Goal: Information Seeking & Learning: Compare options

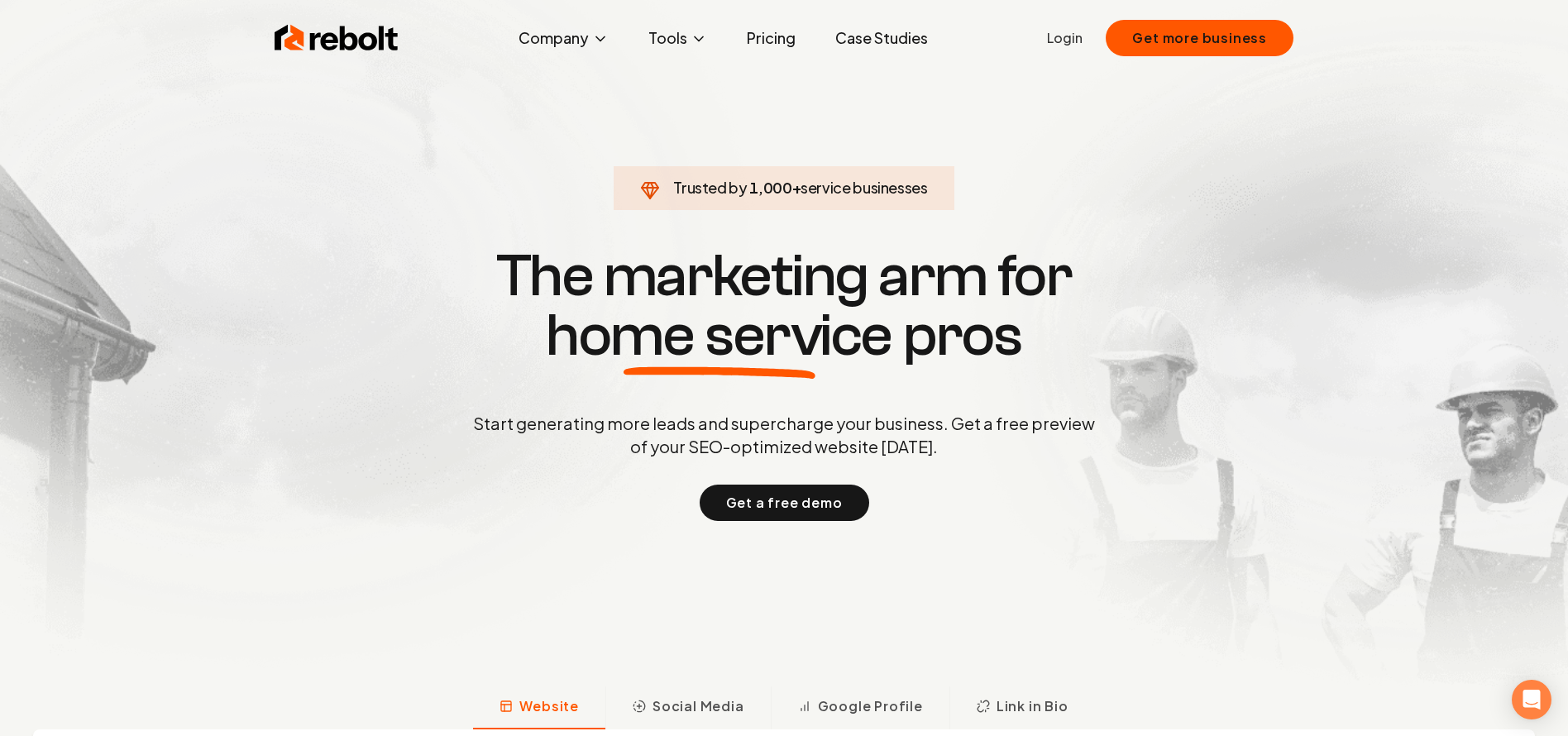
scroll to position [2, 0]
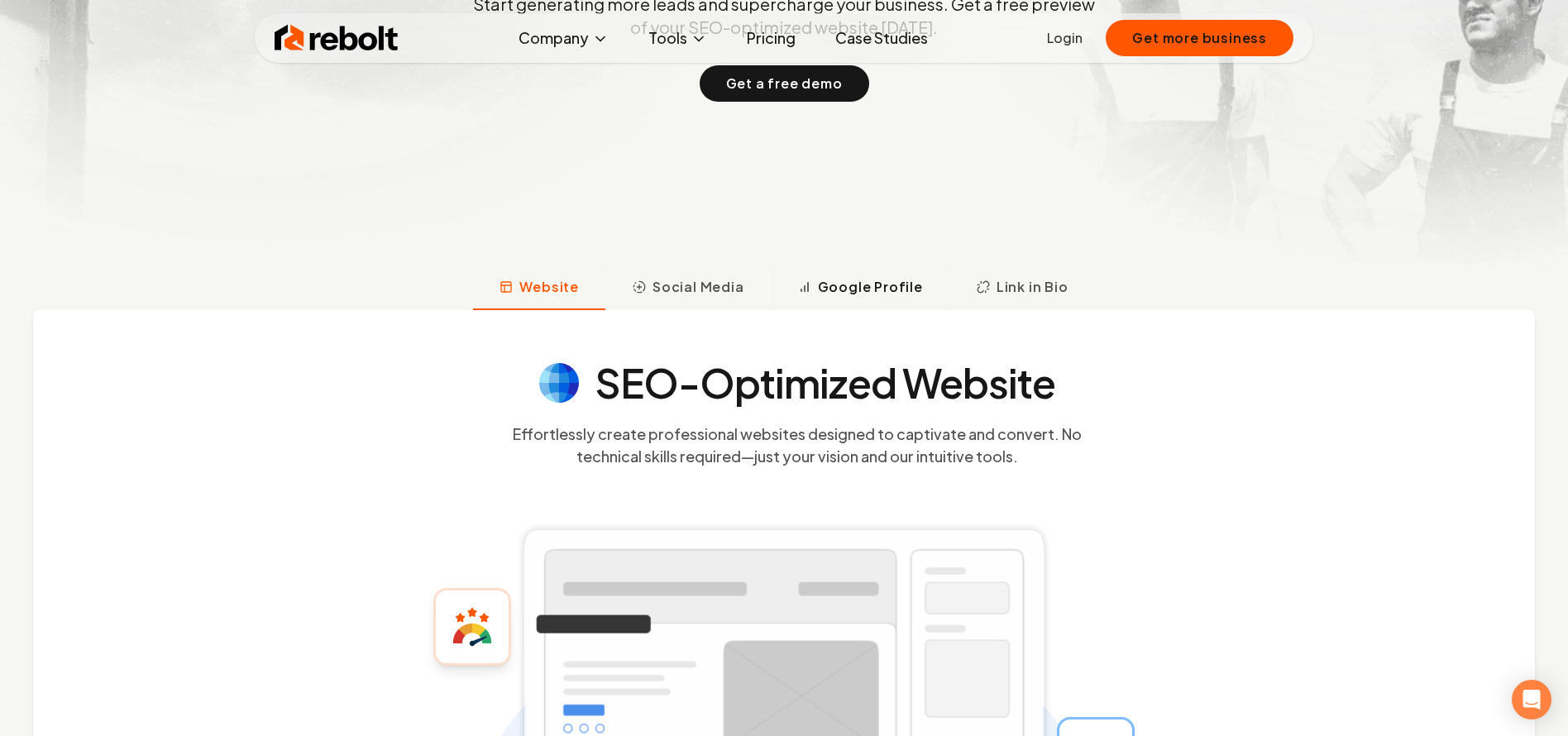
click at [887, 287] on span "Google Profile" at bounding box center [871, 287] width 105 height 20
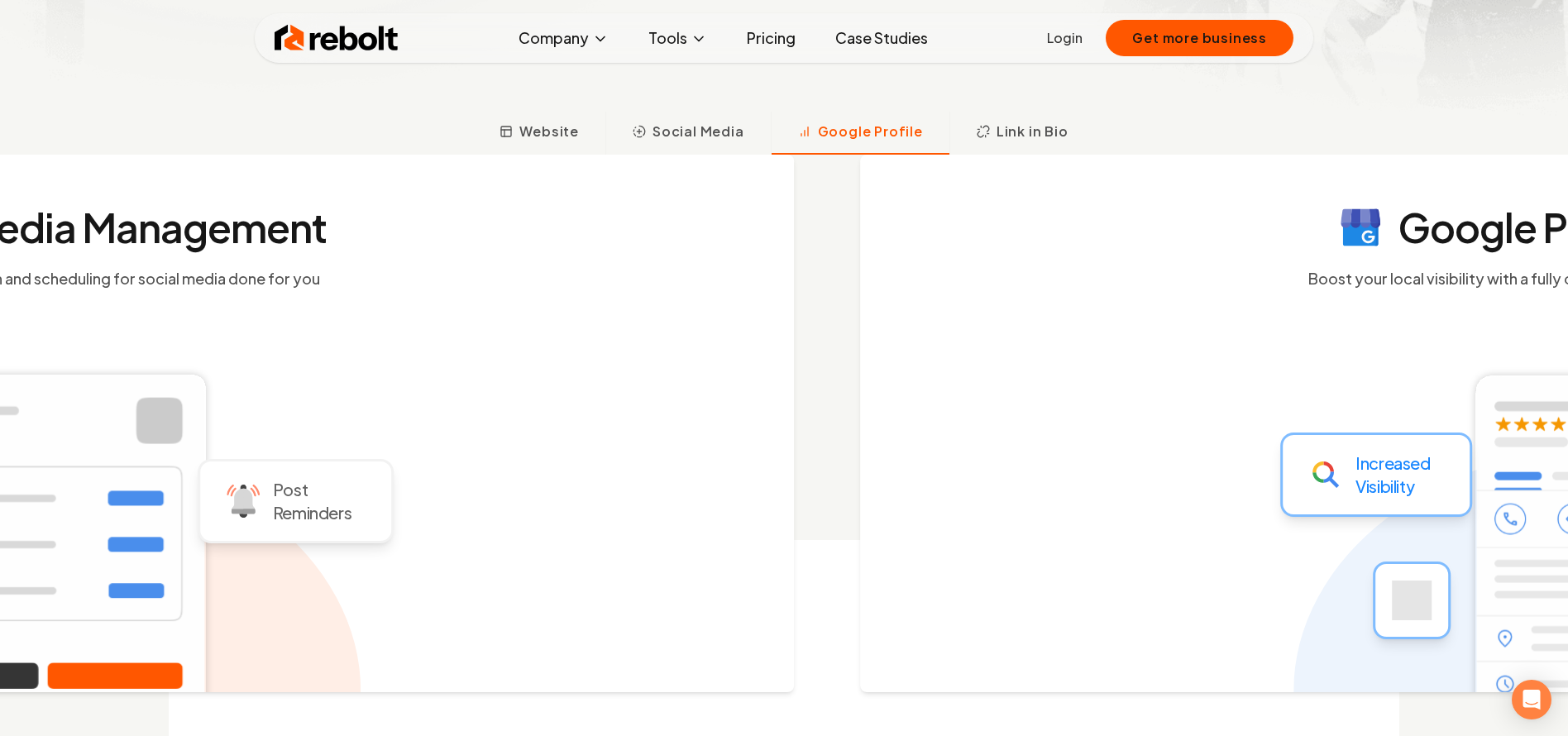
scroll to position [607, 0]
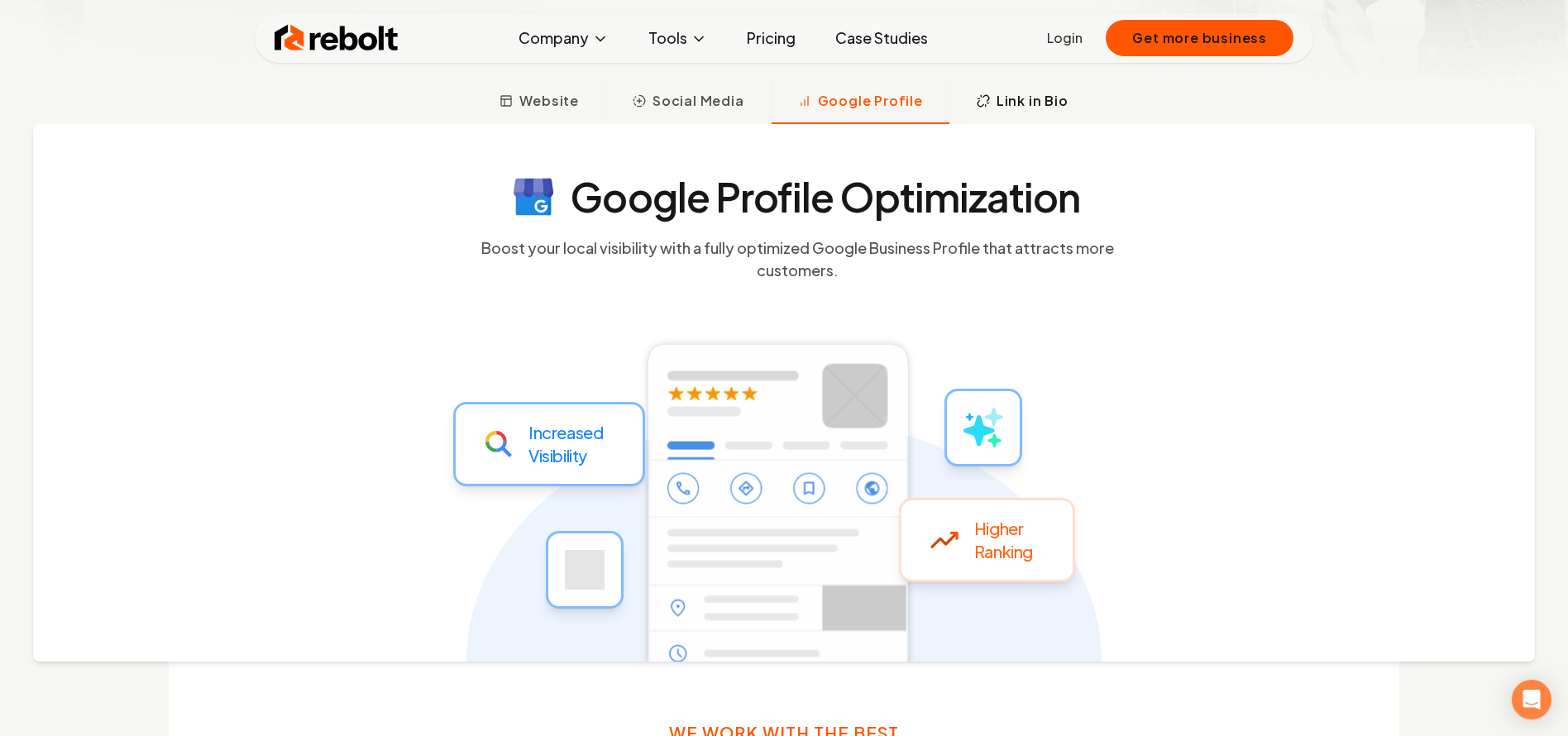
click at [999, 114] on button "Link in Bio" at bounding box center [1022, 103] width 145 height 43
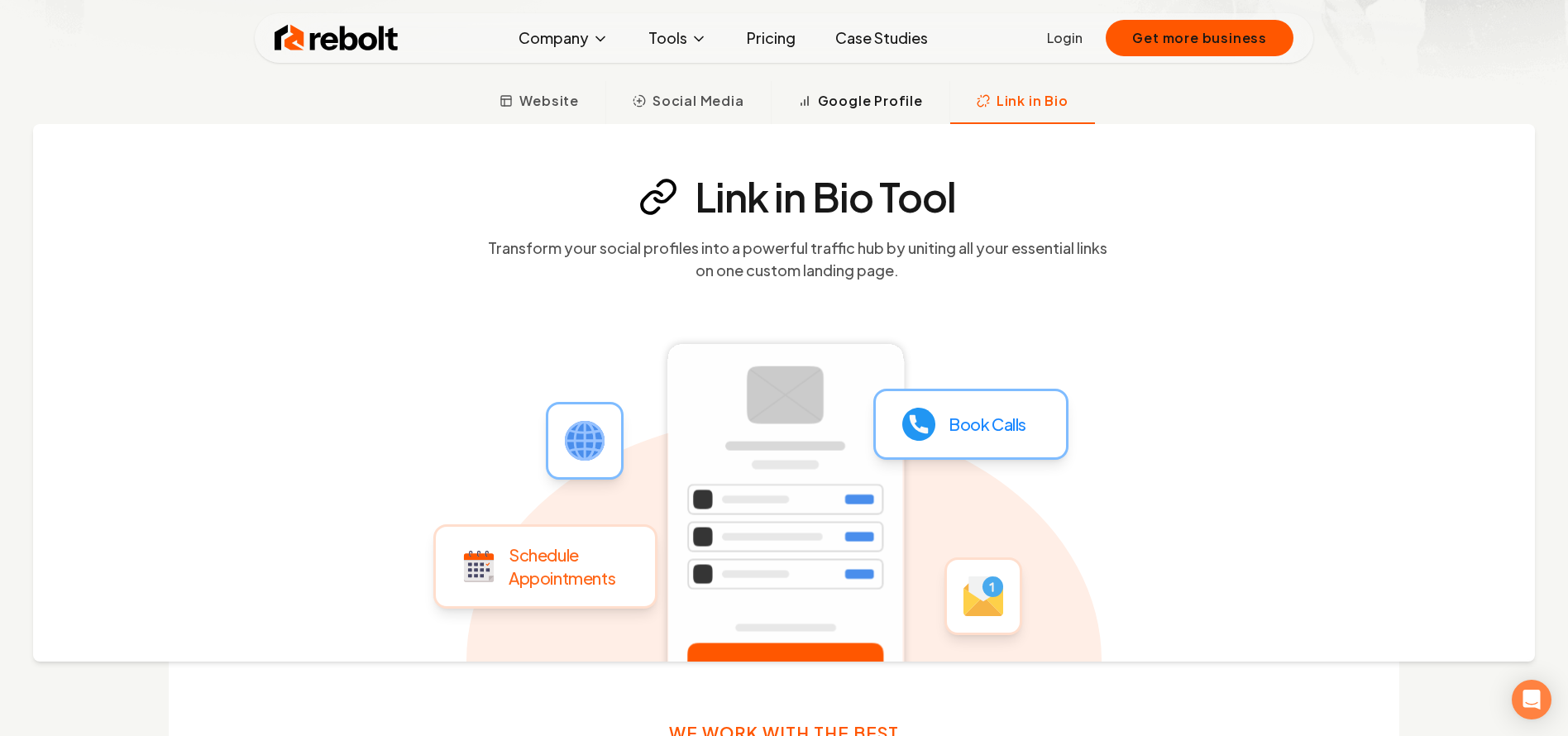
click at [858, 109] on span "Google Profile" at bounding box center [871, 101] width 105 height 20
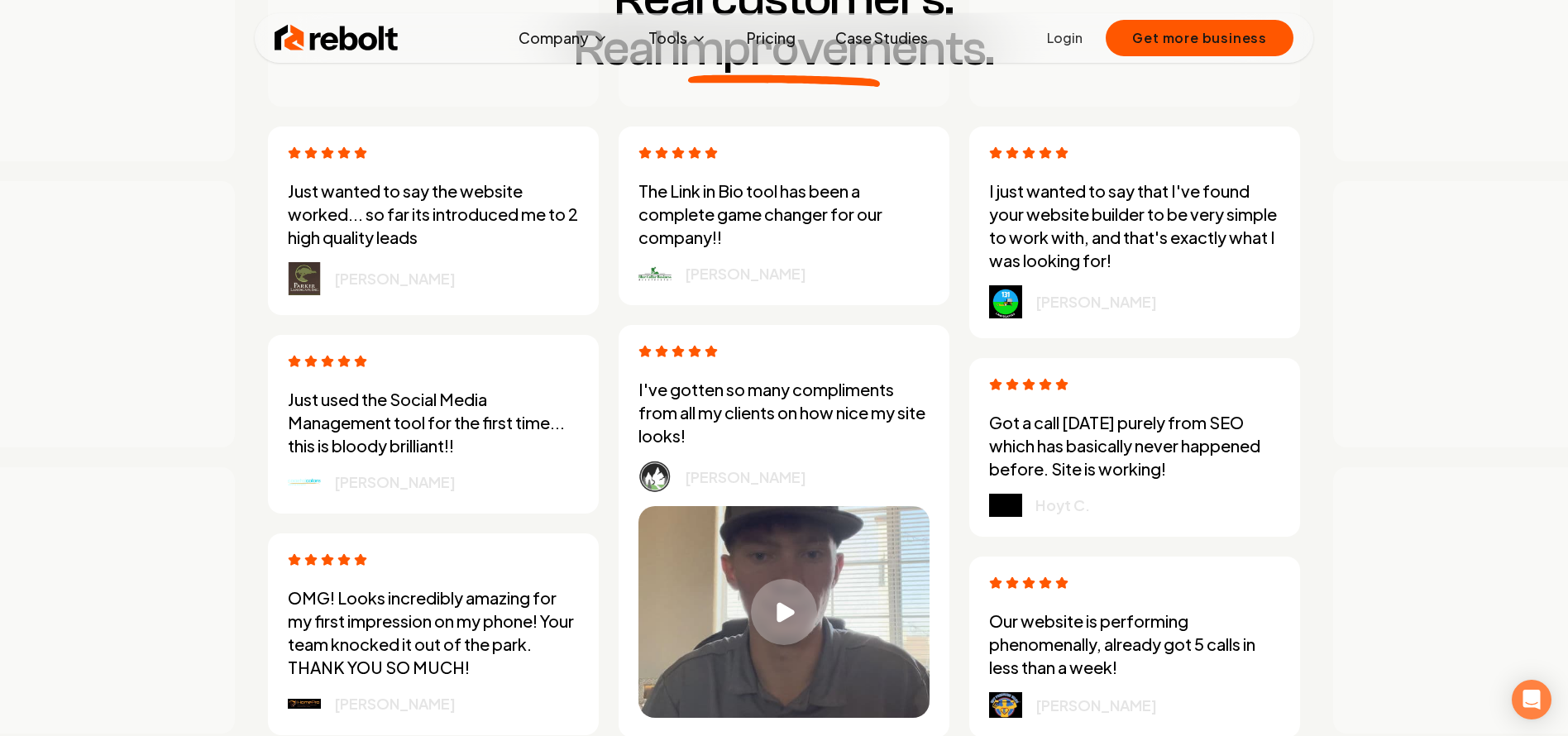
scroll to position [4538, 0]
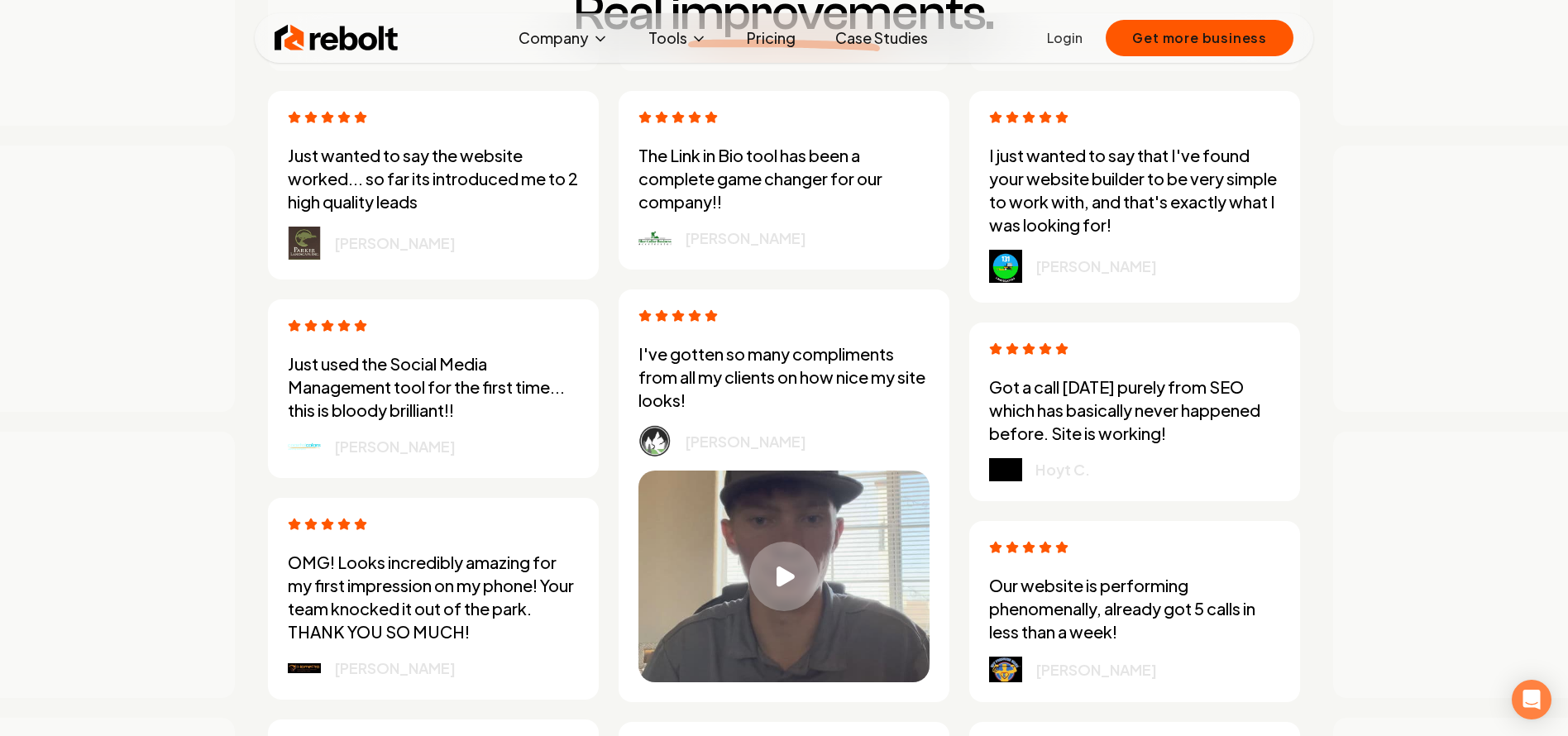
click at [809, 567] on div "Play video" at bounding box center [783, 576] width 69 height 69
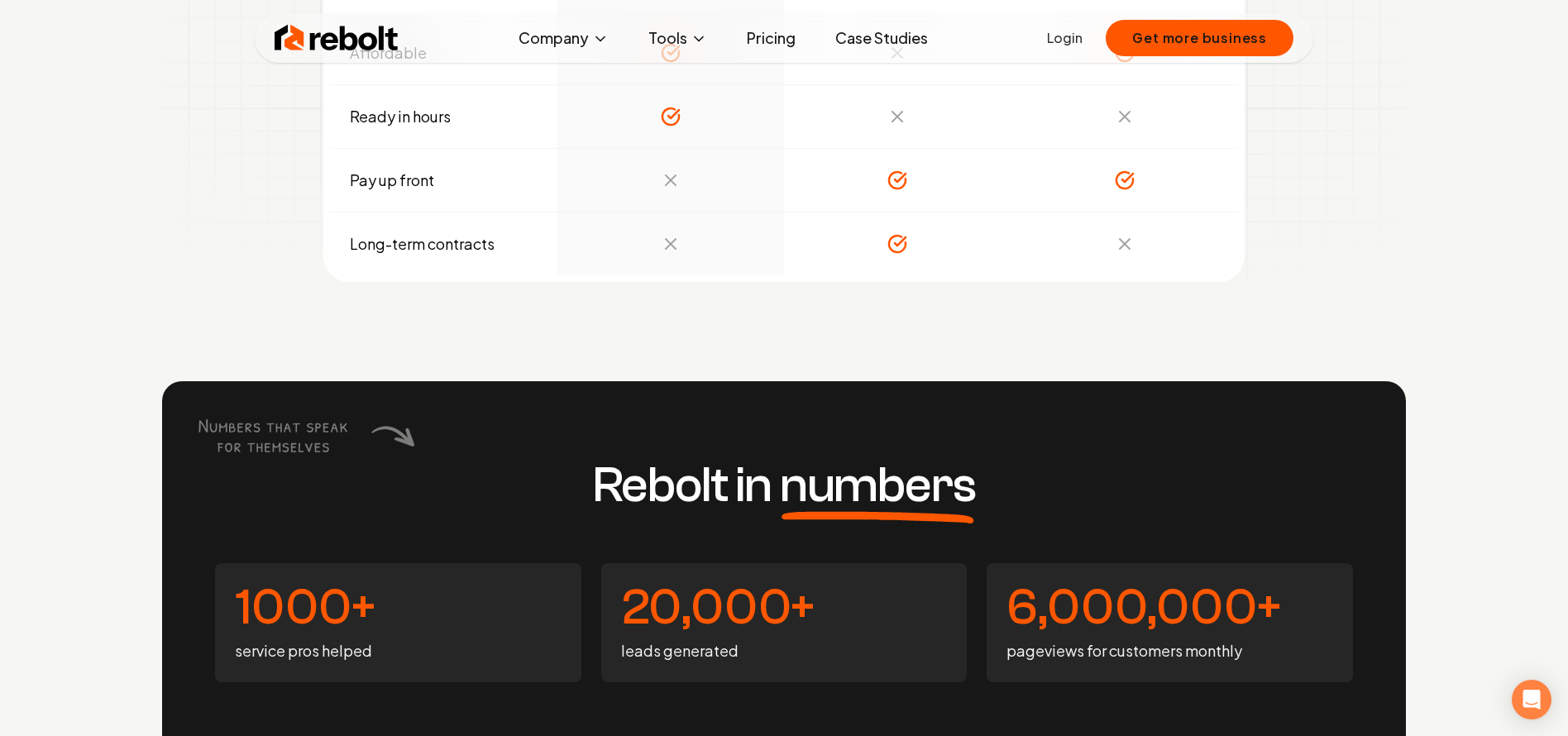
scroll to position [6342, 0]
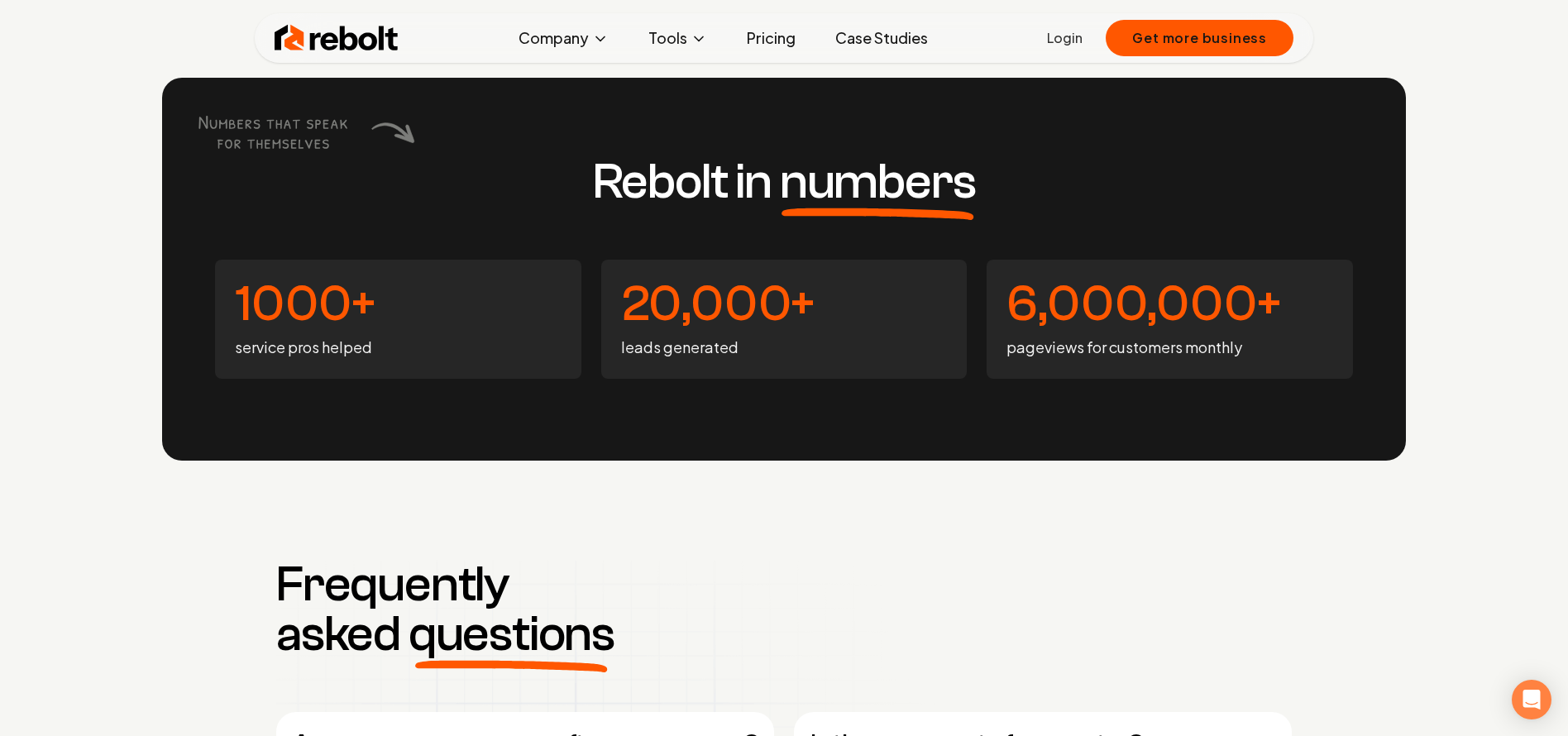
click at [398, 138] on icon at bounding box center [305, 131] width 220 height 41
click at [435, 305] on h4 "1000+" at bounding box center [397, 304] width 326 height 49
click at [750, 306] on h4 "20,000+" at bounding box center [784, 304] width 326 height 49
click at [1043, 305] on h4 "6,000,000+" at bounding box center [1170, 304] width 326 height 49
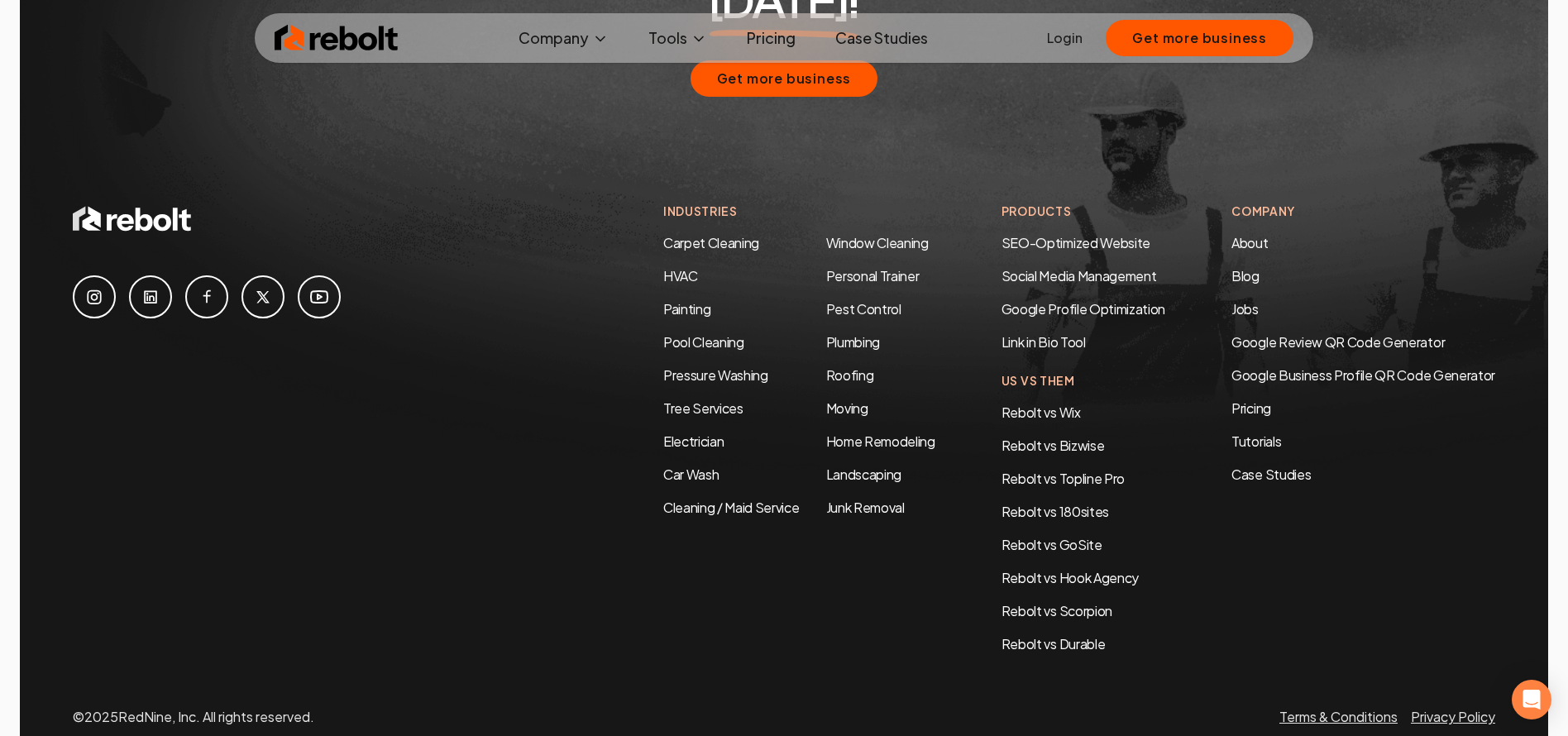
scroll to position [8006, 0]
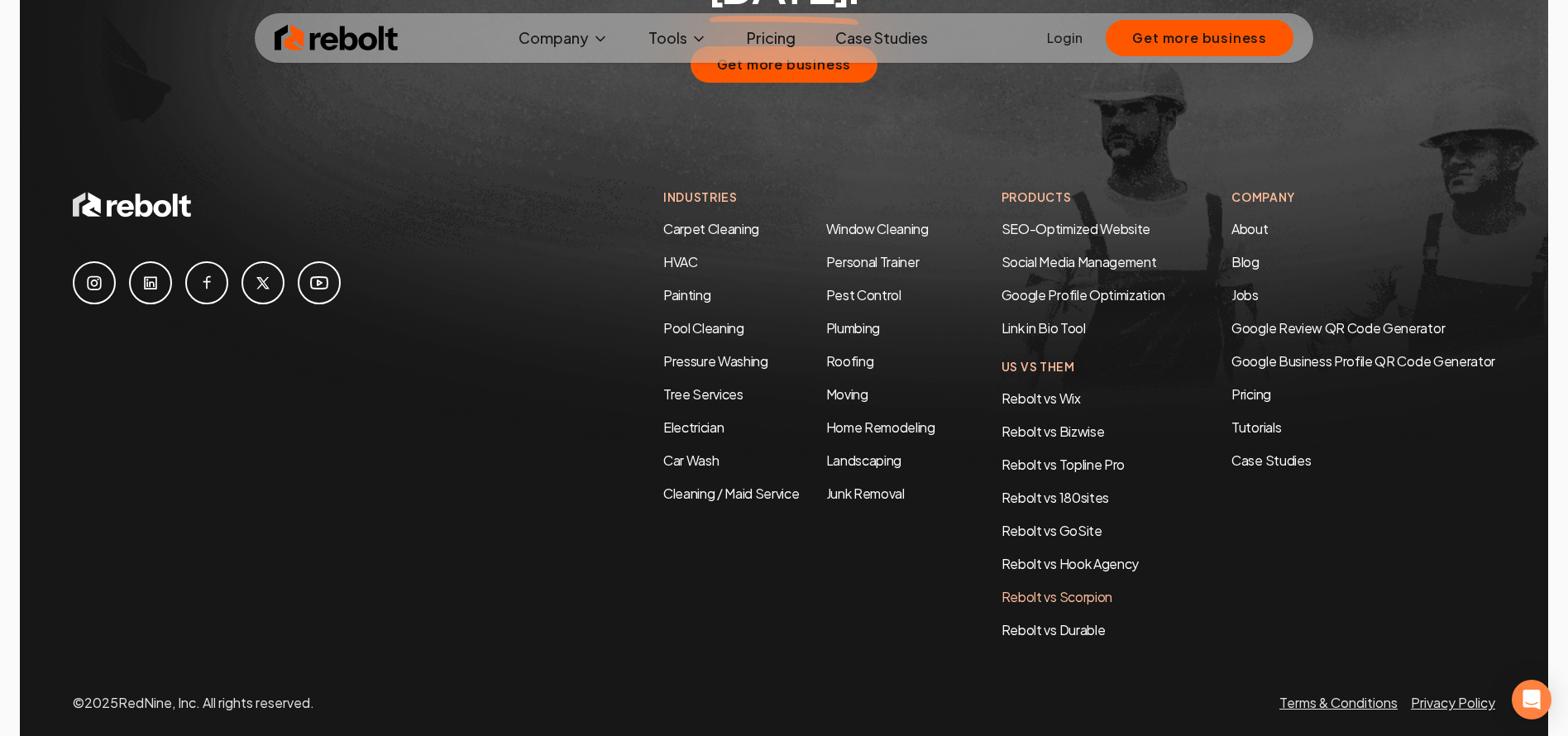
click at [1080, 587] on link "Rebolt vs Scorpion" at bounding box center [1057, 596] width 111 height 18
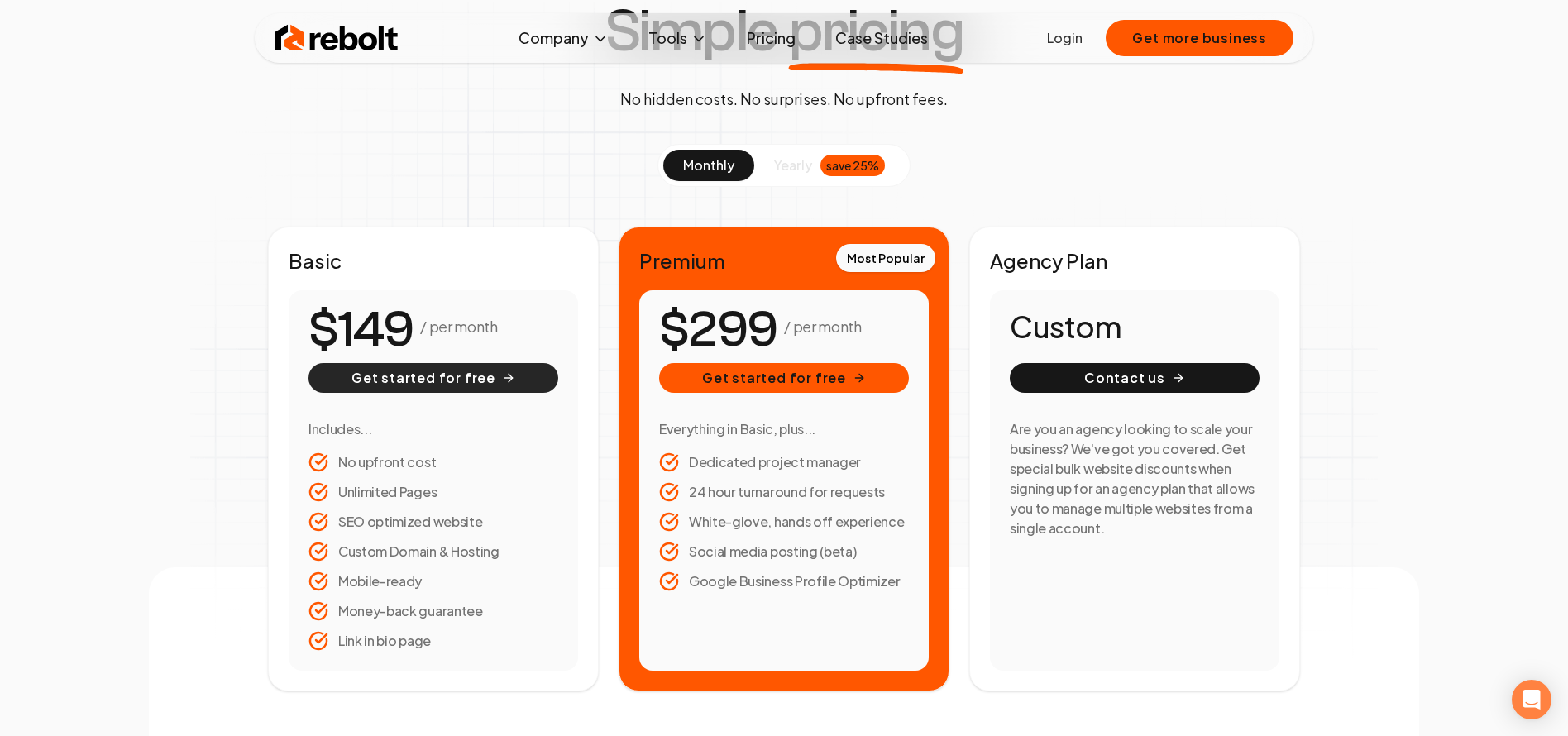
click at [401, 387] on button "Get started for free" at bounding box center [432, 378] width 250 height 30
